Goal: Transaction & Acquisition: Purchase product/service

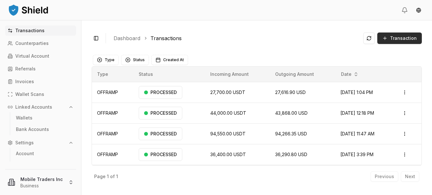
click at [389, 37] on button "Transaction" at bounding box center [400, 37] width 45 height 11
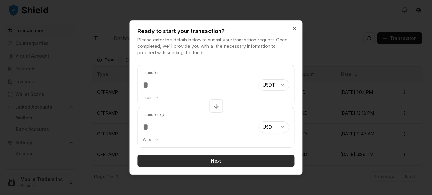
type input "********"
click at [204, 159] on button "Next" at bounding box center [216, 160] width 157 height 11
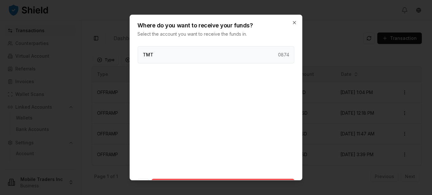
click at [159, 53] on div "TMT 0874" at bounding box center [216, 54] width 157 height 17
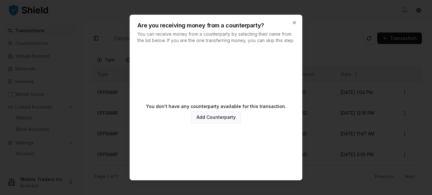
scroll to position [31, 0]
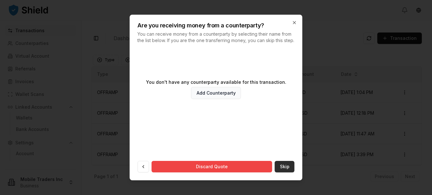
click at [279, 166] on button "Skip" at bounding box center [285, 166] width 20 height 11
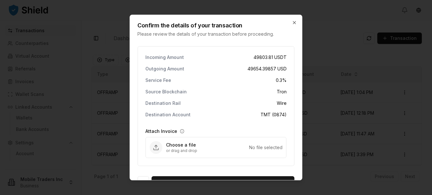
scroll to position [15, 0]
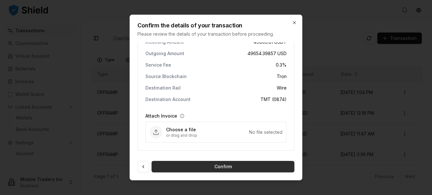
click at [222, 167] on button "Confirm" at bounding box center [223, 166] width 143 height 11
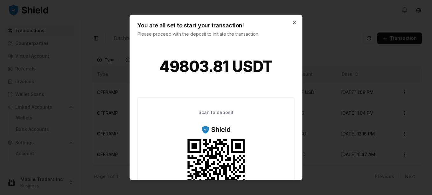
scroll to position [122, 0]
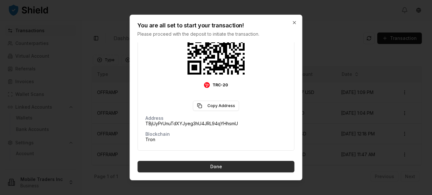
click at [217, 163] on button "Done" at bounding box center [216, 166] width 157 height 11
